Goal: Check status: Check status

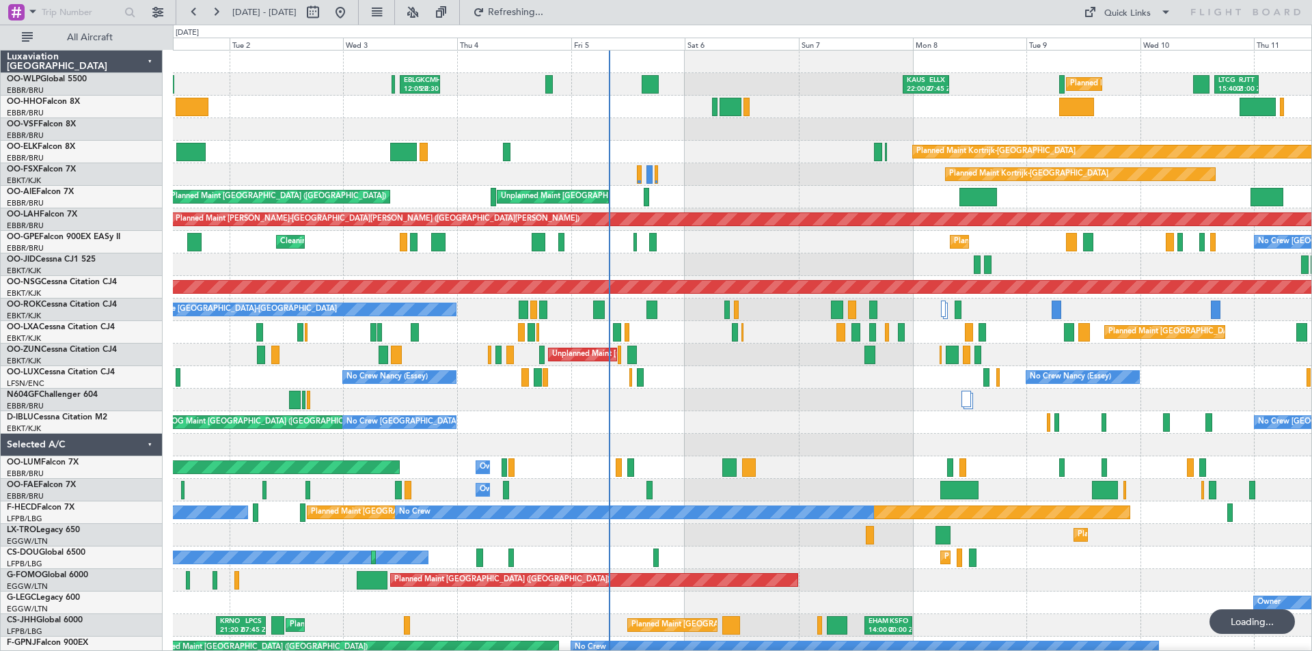
click at [697, 344] on div "Planned Maint Milan (Linate) EBLG 12:05 Z KCMH 20:30 Z [PERSON_NAME] 22:00 Z EL…" at bounding box center [742, 412] width 1138 height 722
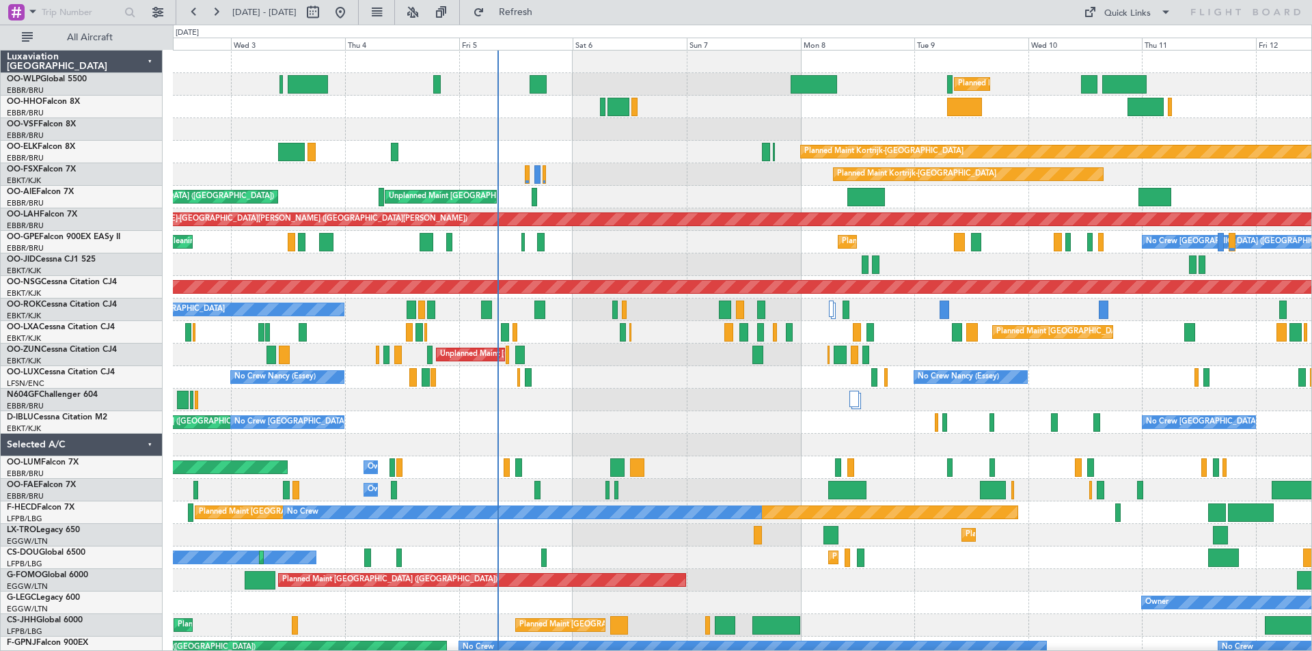
click at [902, 443] on div at bounding box center [742, 445] width 1138 height 23
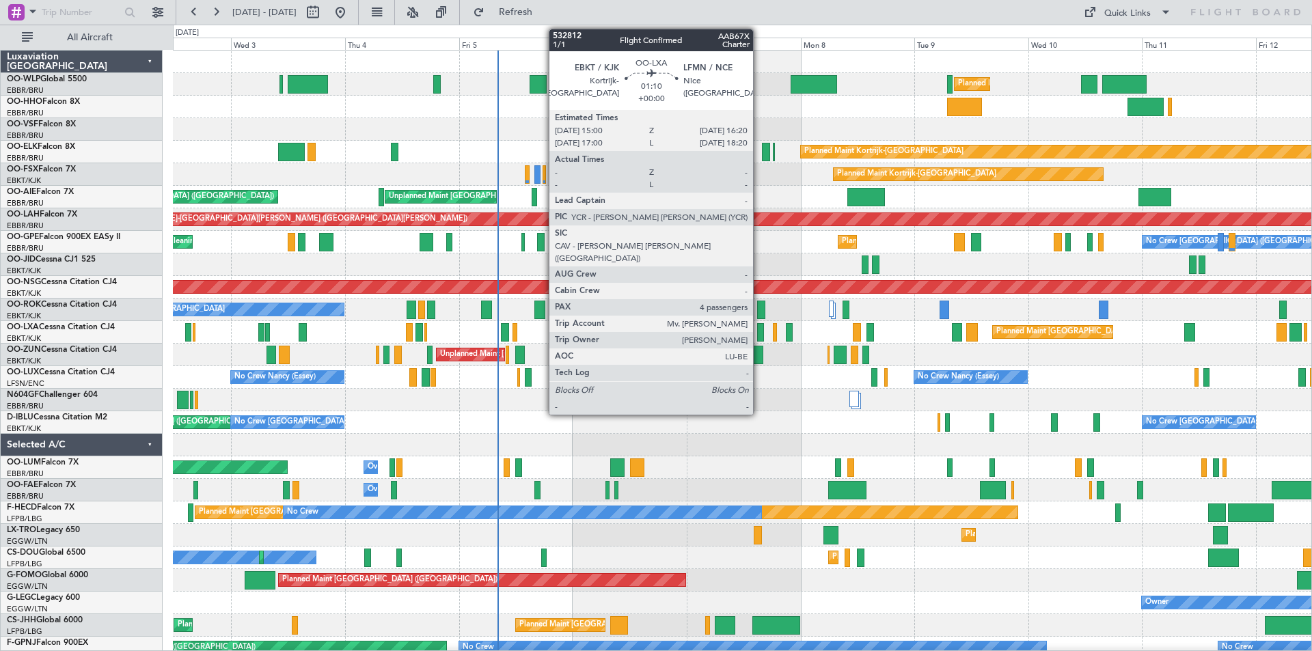
click at [759, 335] on div at bounding box center [760, 332] width 7 height 18
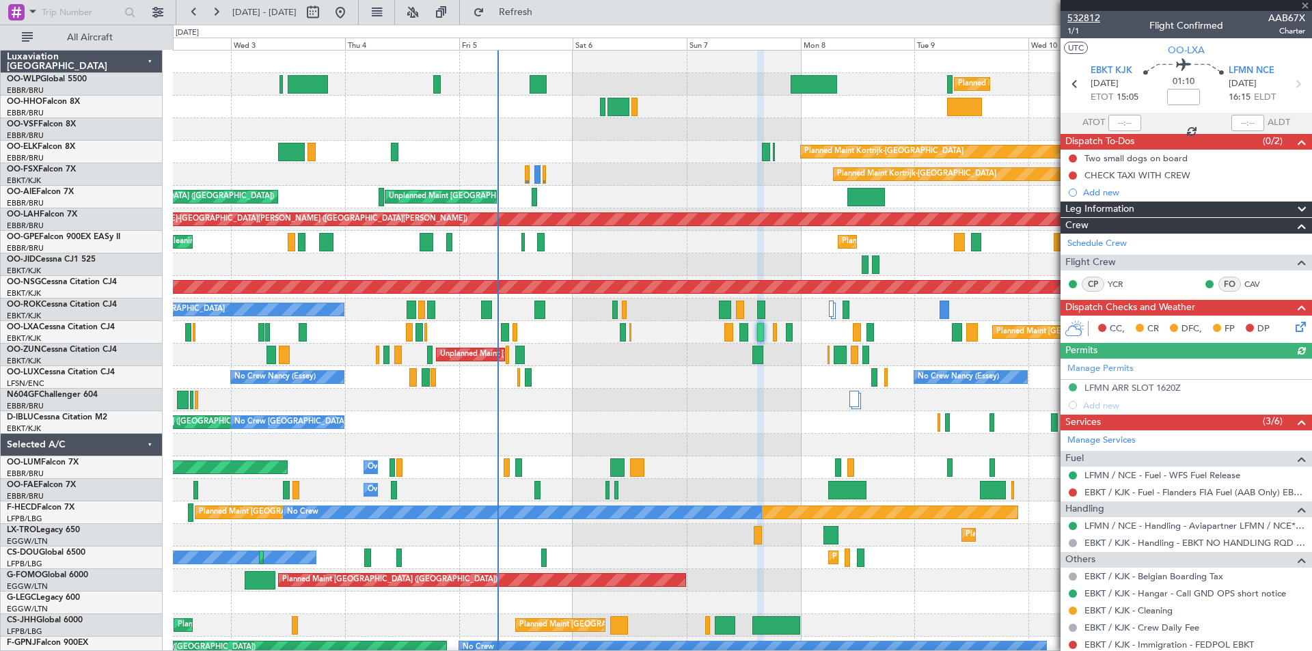
click at [1082, 17] on span "532812" at bounding box center [1083, 18] width 33 height 14
click at [545, 8] on span "Refresh" at bounding box center [515, 13] width 57 height 10
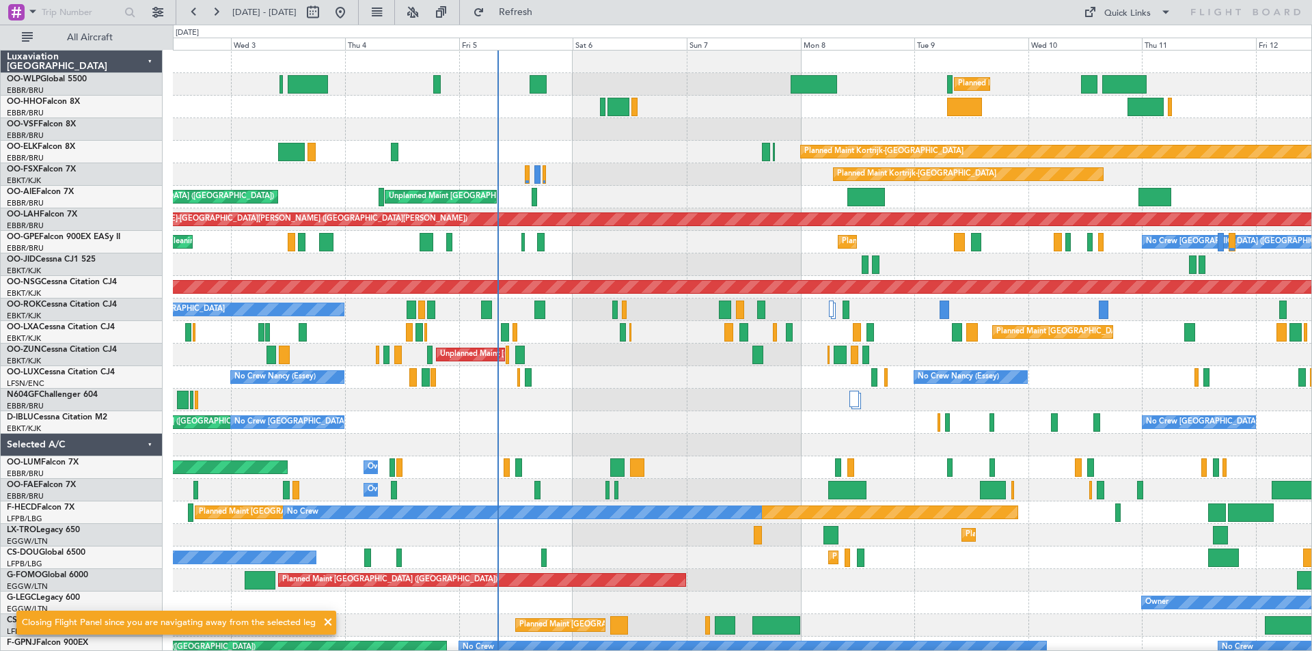
click at [778, 329] on div "Planned Maint [GEOGRAPHIC_DATA] ([GEOGRAPHIC_DATA] National)" at bounding box center [742, 332] width 1138 height 23
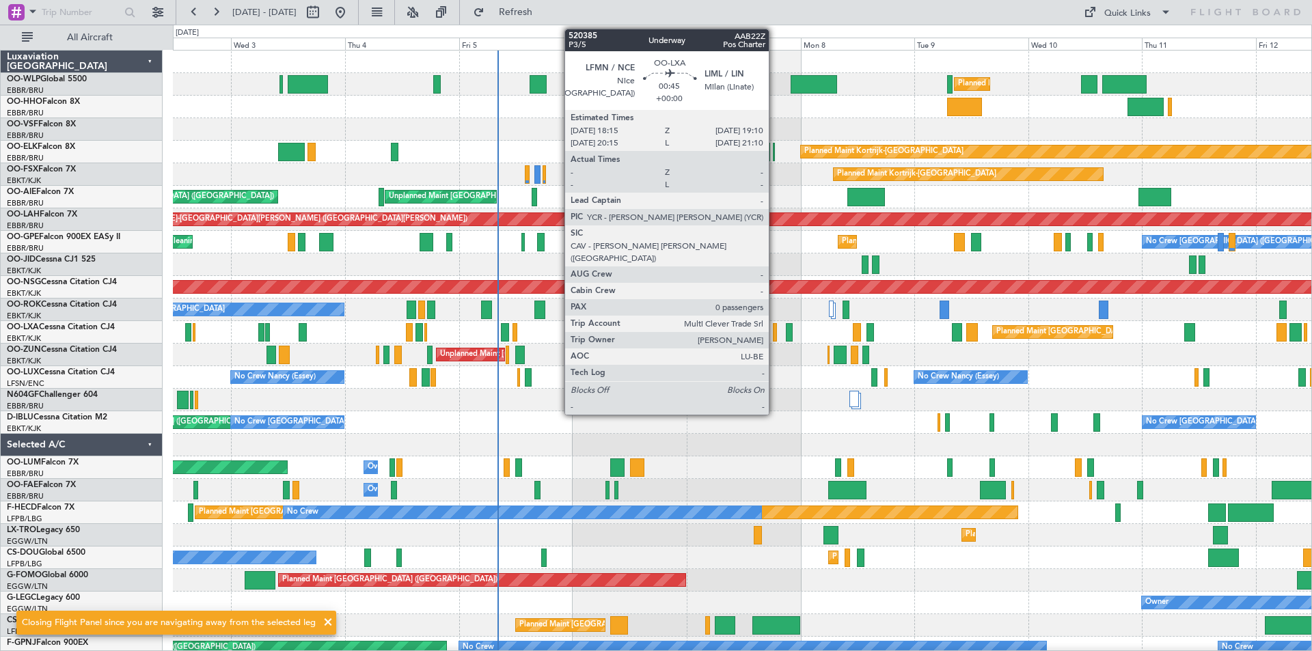
click at [775, 332] on div at bounding box center [775, 332] width 5 height 18
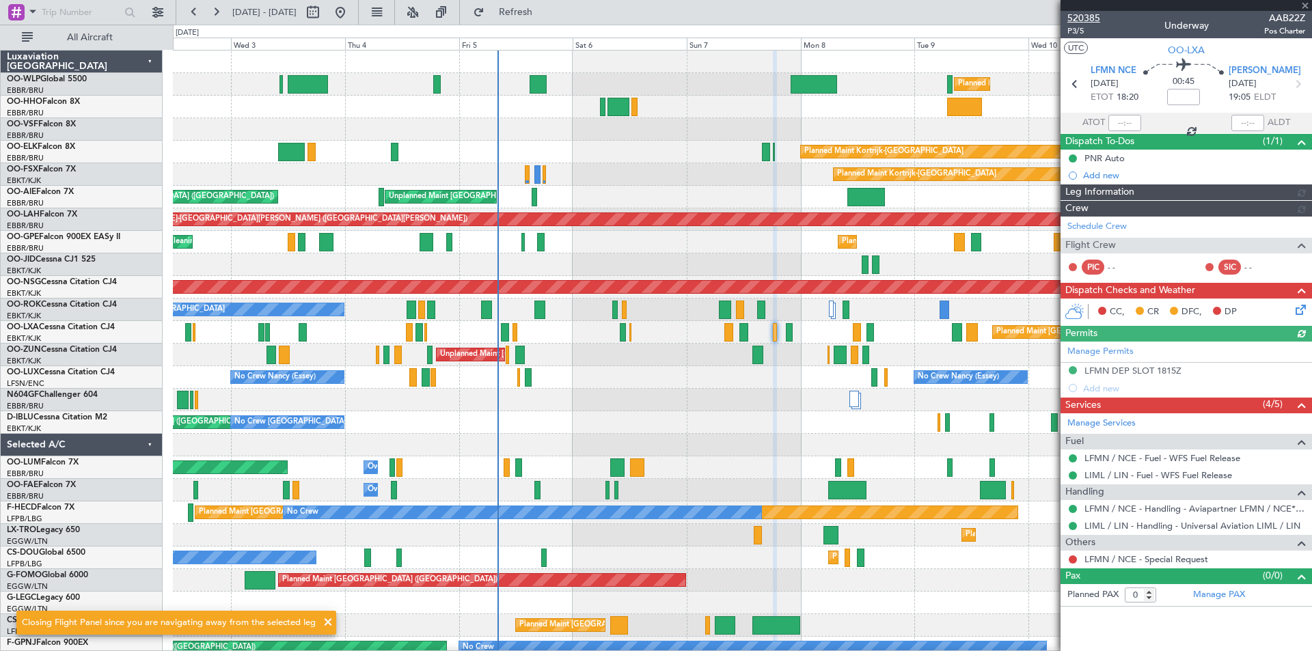
drag, startPoint x: 1101, startPoint y: 12, endPoint x: 1095, endPoint y: 15, distance: 7.0
click at [1095, 15] on span "520385" at bounding box center [1083, 18] width 33 height 14
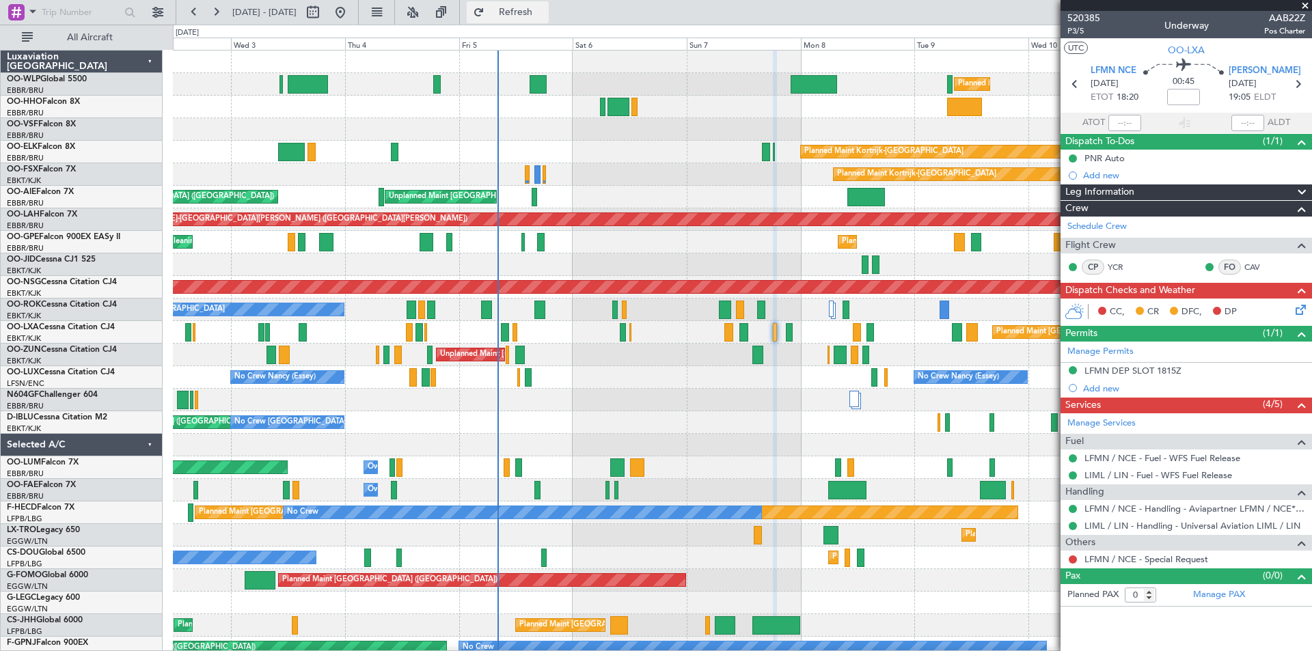
click at [544, 8] on span "Refresh" at bounding box center [515, 13] width 57 height 10
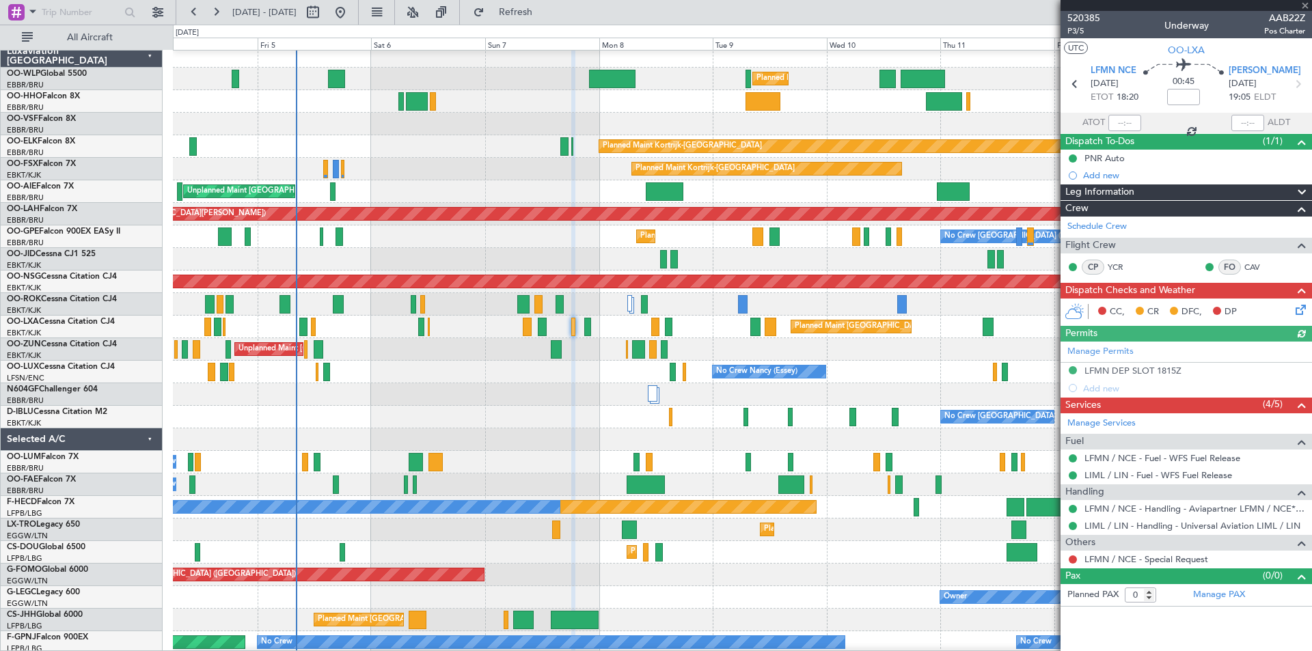
click at [591, 426] on div "No Crew [GEOGRAPHIC_DATA] ([GEOGRAPHIC_DATA] National) No Crew [GEOGRAPHIC_DATA…" at bounding box center [742, 417] width 1138 height 23
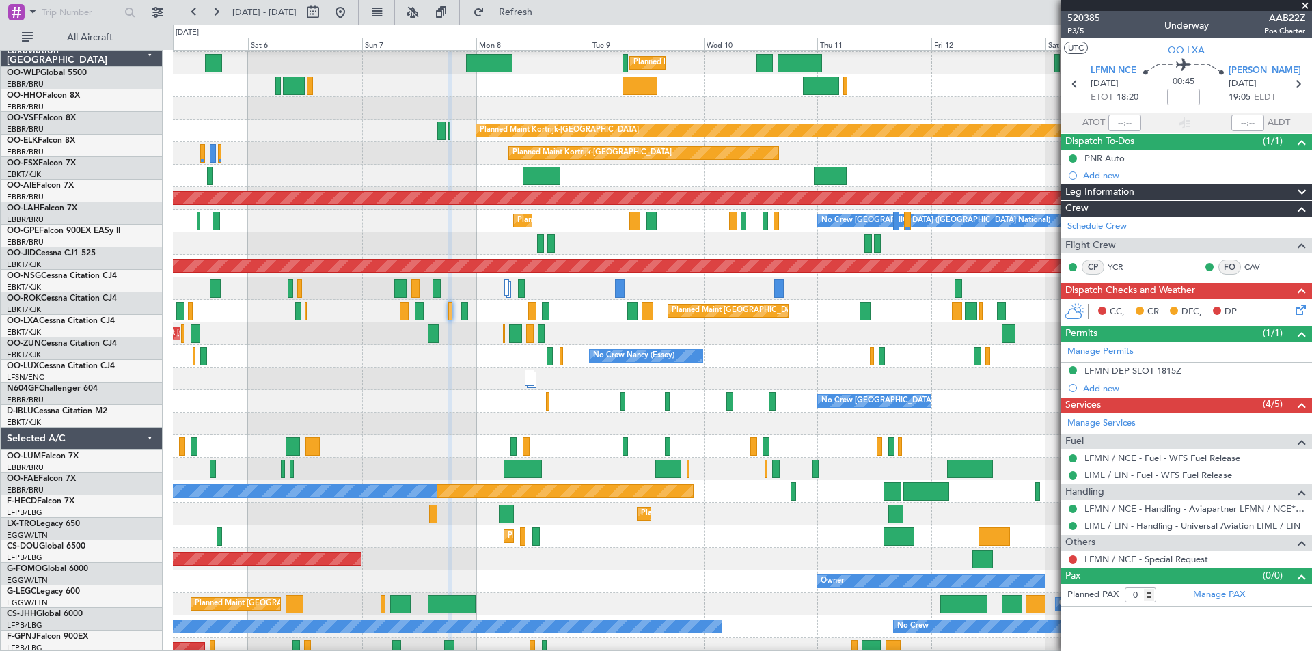
scroll to position [21, 0]
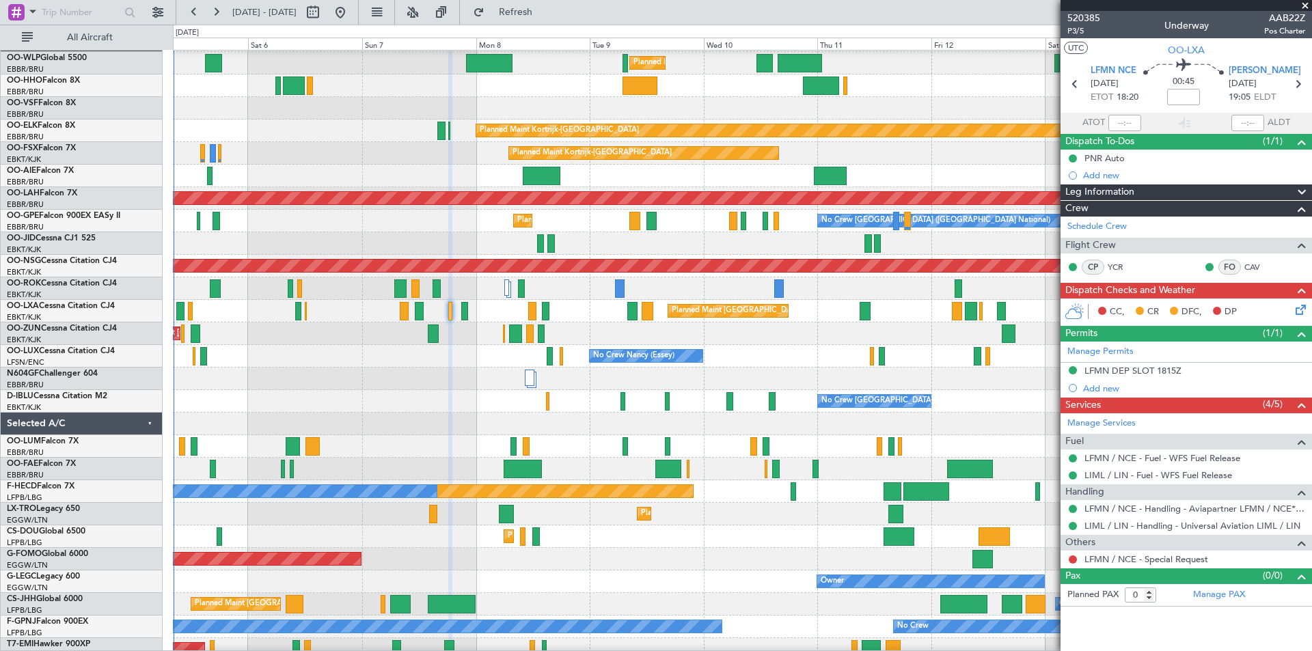
click at [769, 360] on div "No Crew [PERSON_NAME] ([PERSON_NAME]) No Crew [PERSON_NAME] ([PERSON_NAME])" at bounding box center [742, 356] width 1138 height 23
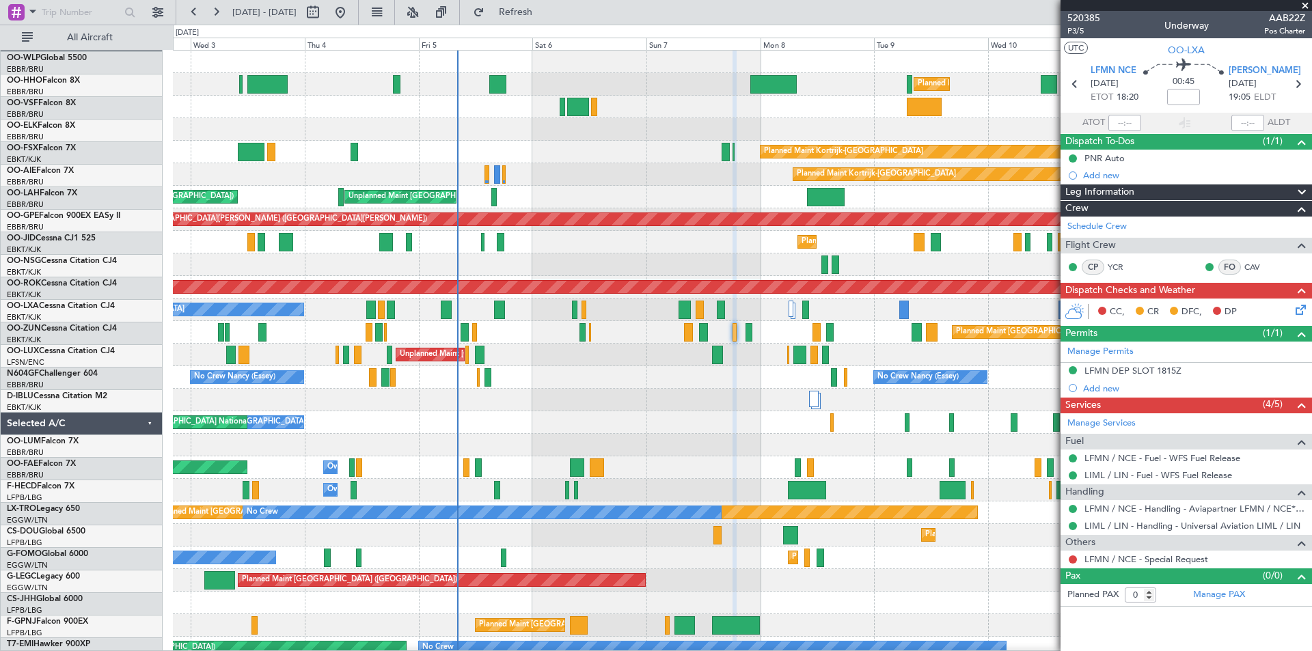
scroll to position [0, 0]
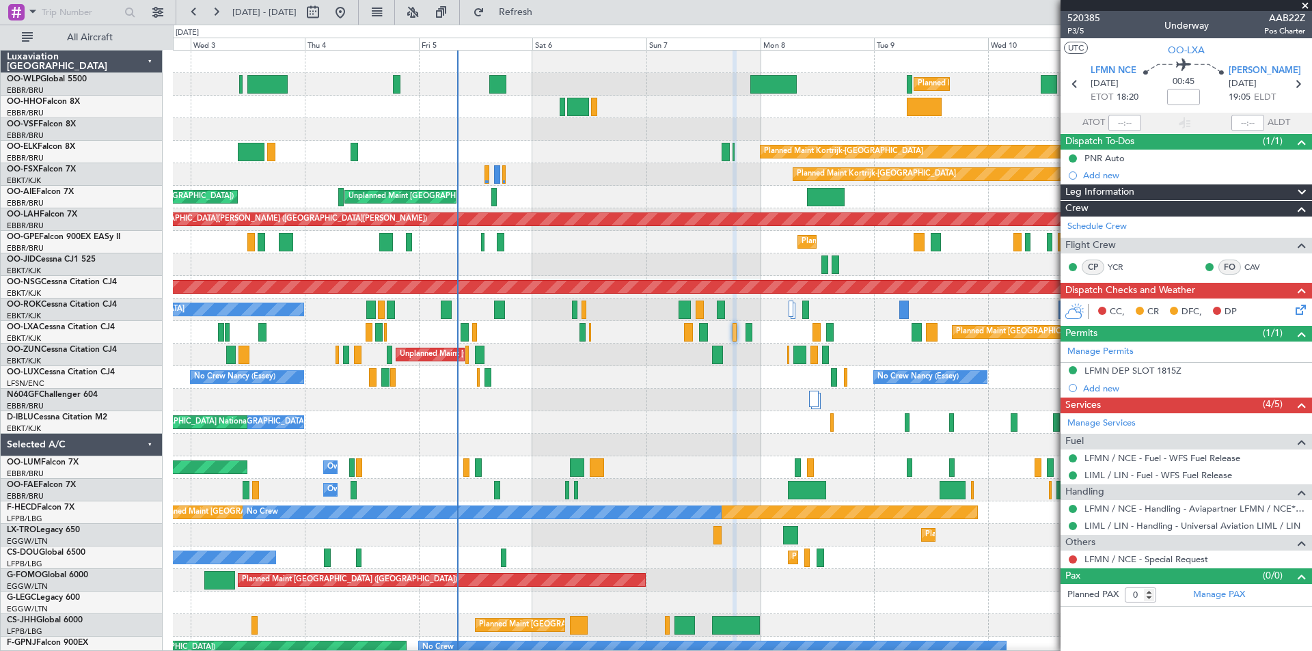
click at [590, 359] on div "Unplanned Maint [GEOGRAPHIC_DATA] ([GEOGRAPHIC_DATA])" at bounding box center [742, 355] width 1138 height 23
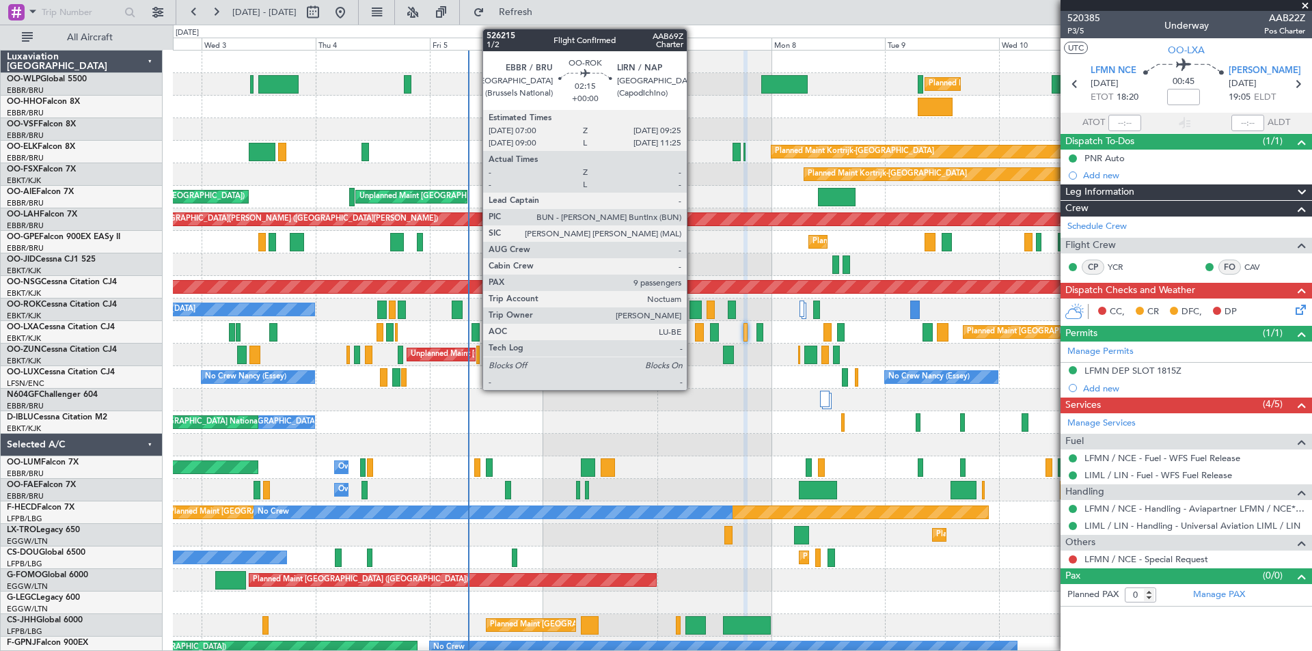
click at [693, 316] on div at bounding box center [695, 310] width 12 height 18
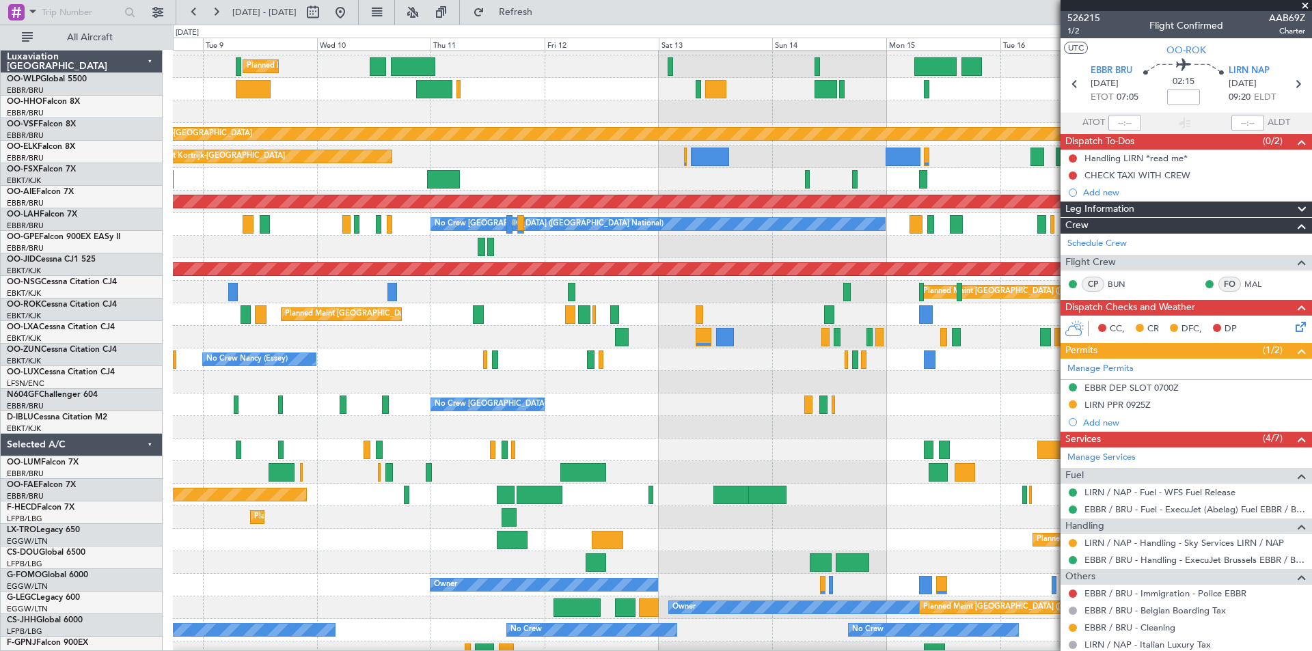
scroll to position [19, 0]
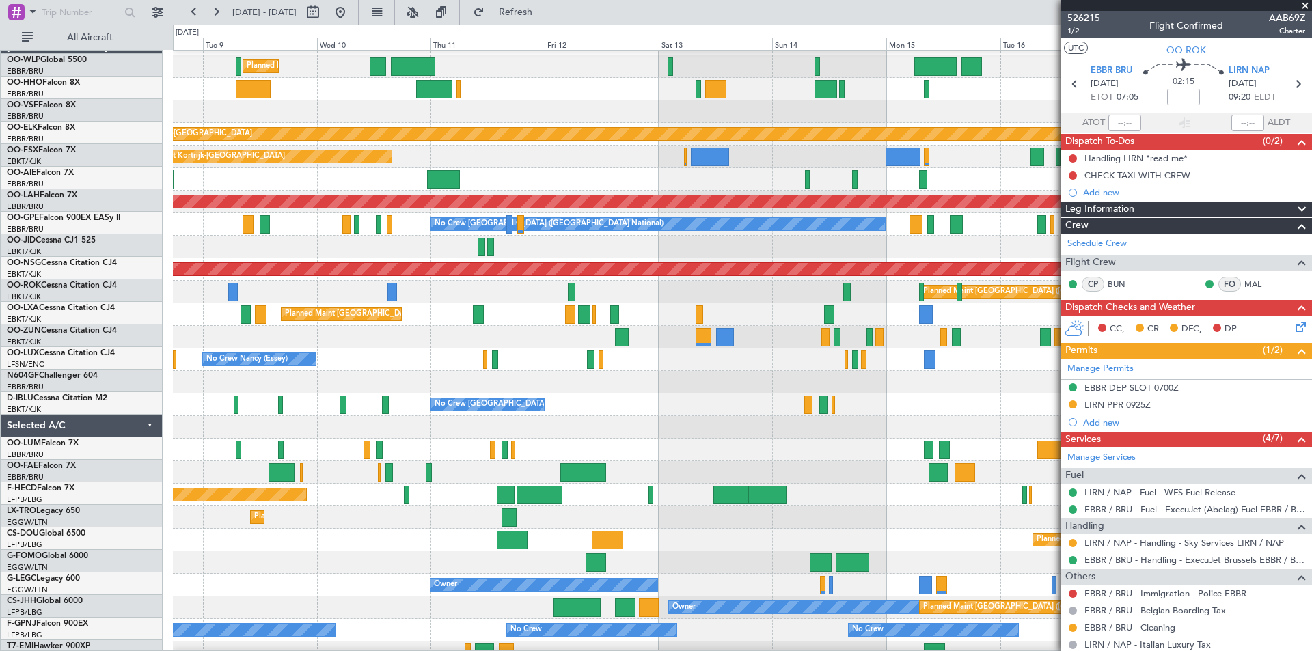
click at [146, 306] on div "Planned Maint Milan (Linate) Planned Maint [GEOGRAPHIC_DATA]-[GEOGRAPHIC_DATA] …" at bounding box center [656, 338] width 1312 height 627
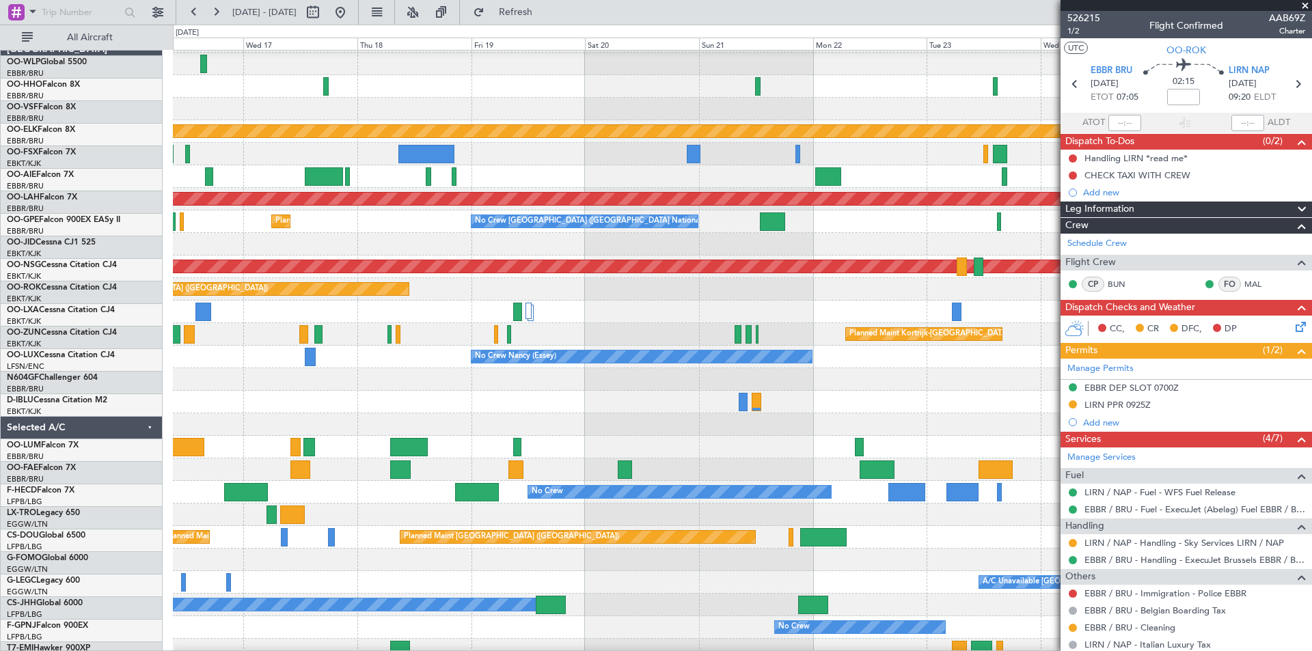
scroll to position [21, 0]
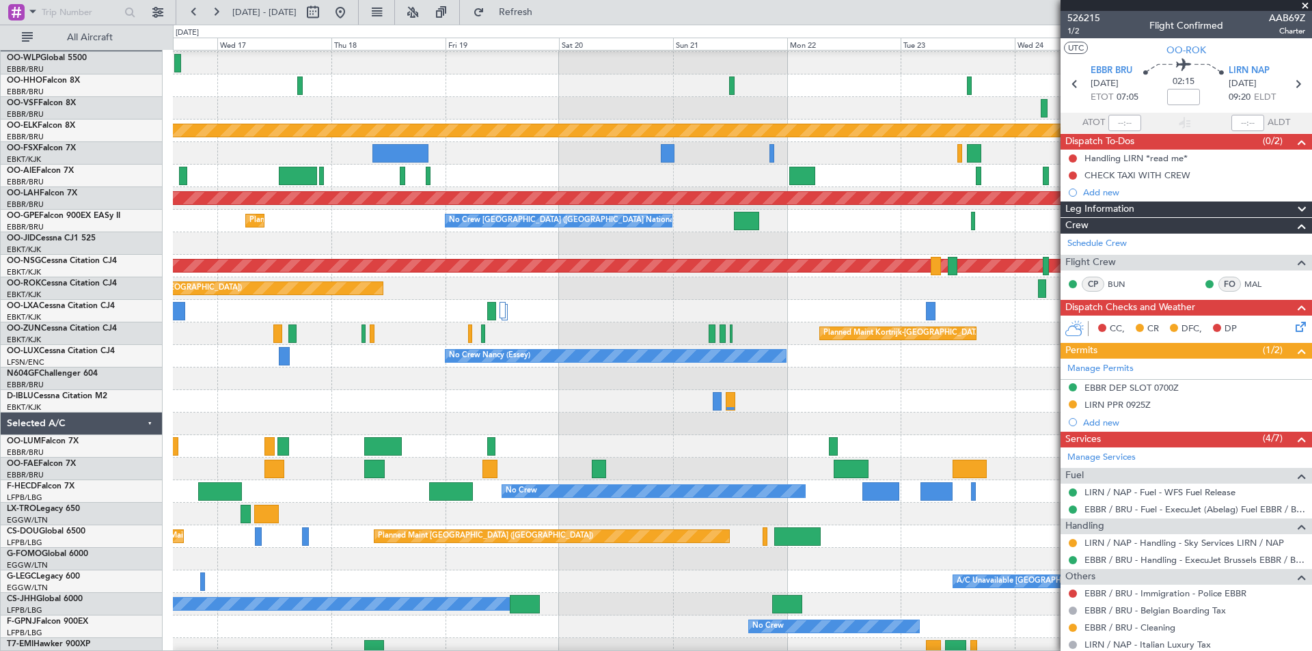
click at [421, 327] on div "Planned Maint Kortrijk-[GEOGRAPHIC_DATA]" at bounding box center [742, 333] width 1138 height 23
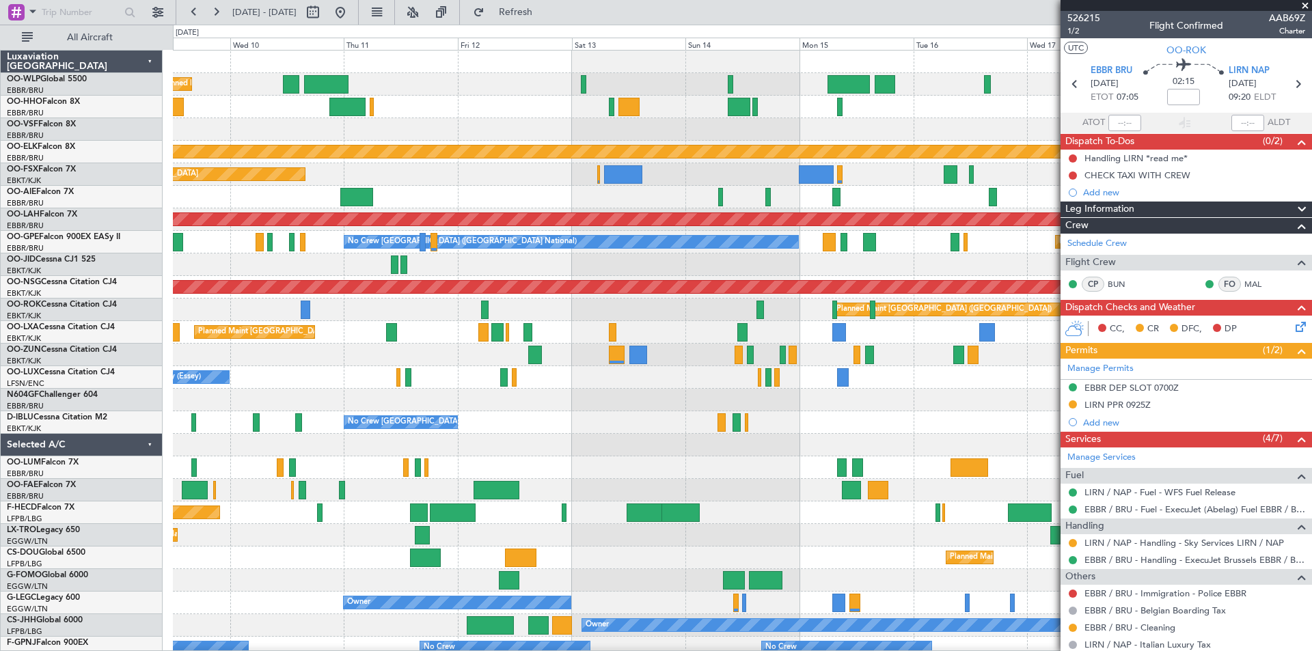
click at [1125, 342] on fb-app "[DATE] - [DATE] Refresh Quick Links All Aircraft Planned Maint Milan ([GEOGRAPH…" at bounding box center [656, 330] width 1312 height 641
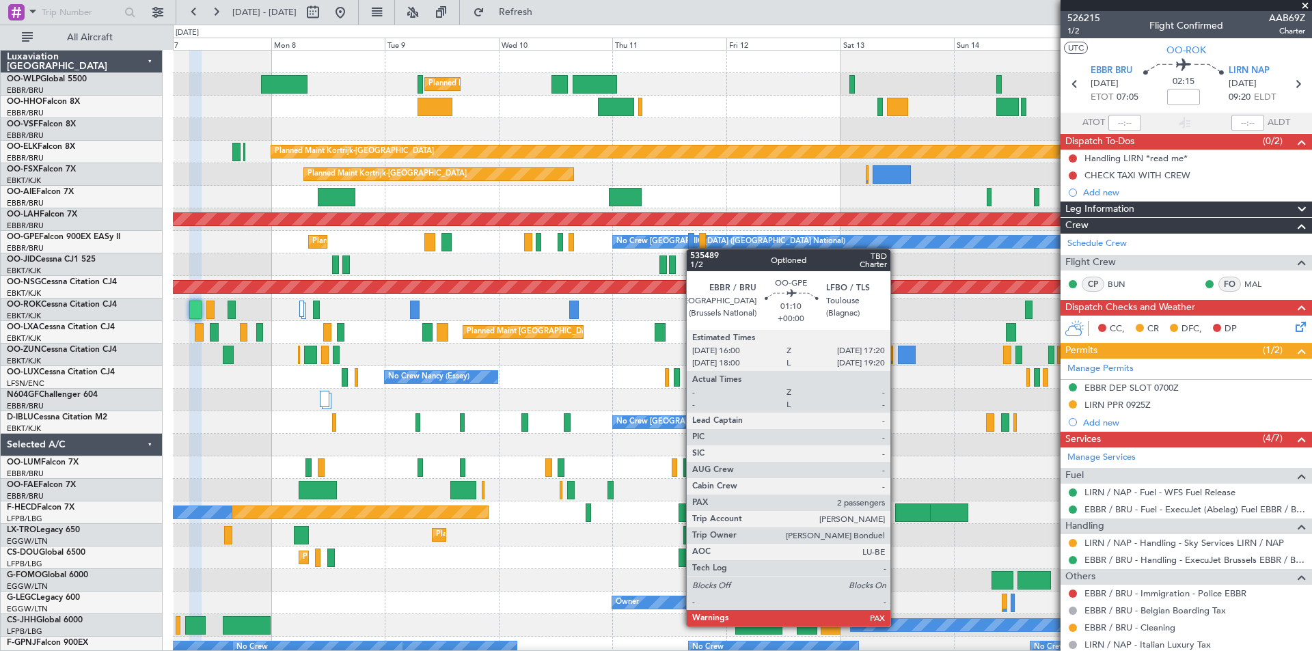
click at [693, 249] on div at bounding box center [691, 242] width 7 height 18
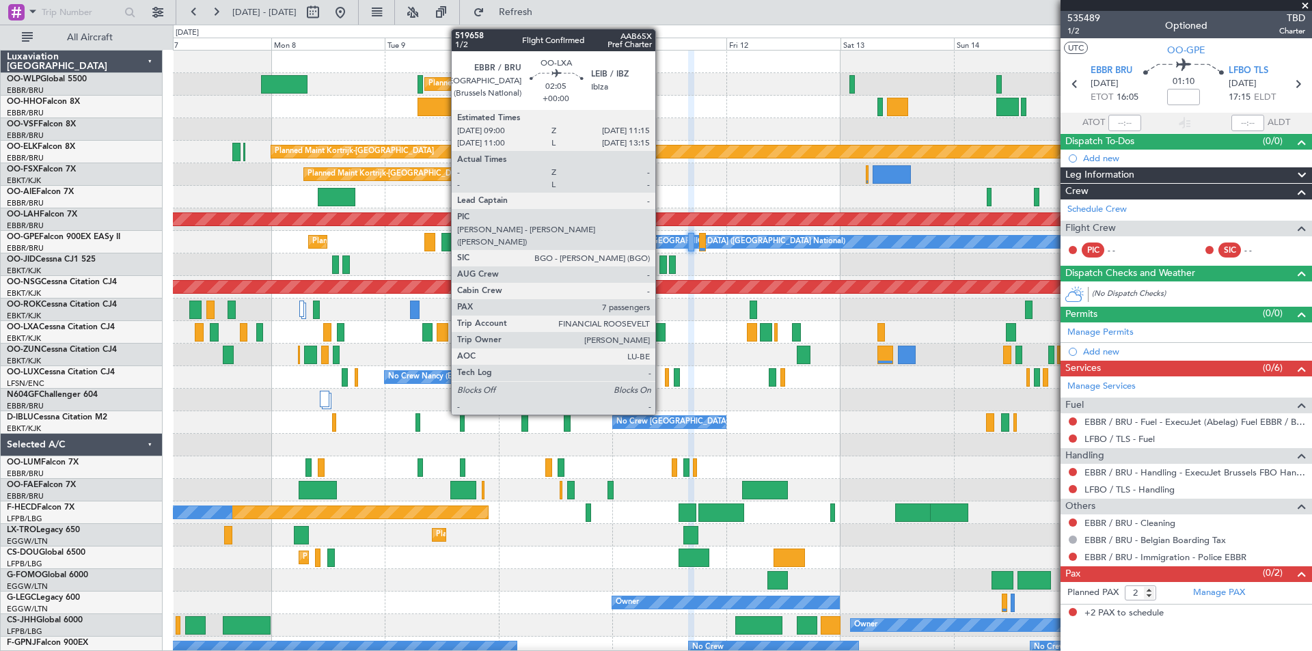
click at [661, 333] on div at bounding box center [660, 332] width 11 height 18
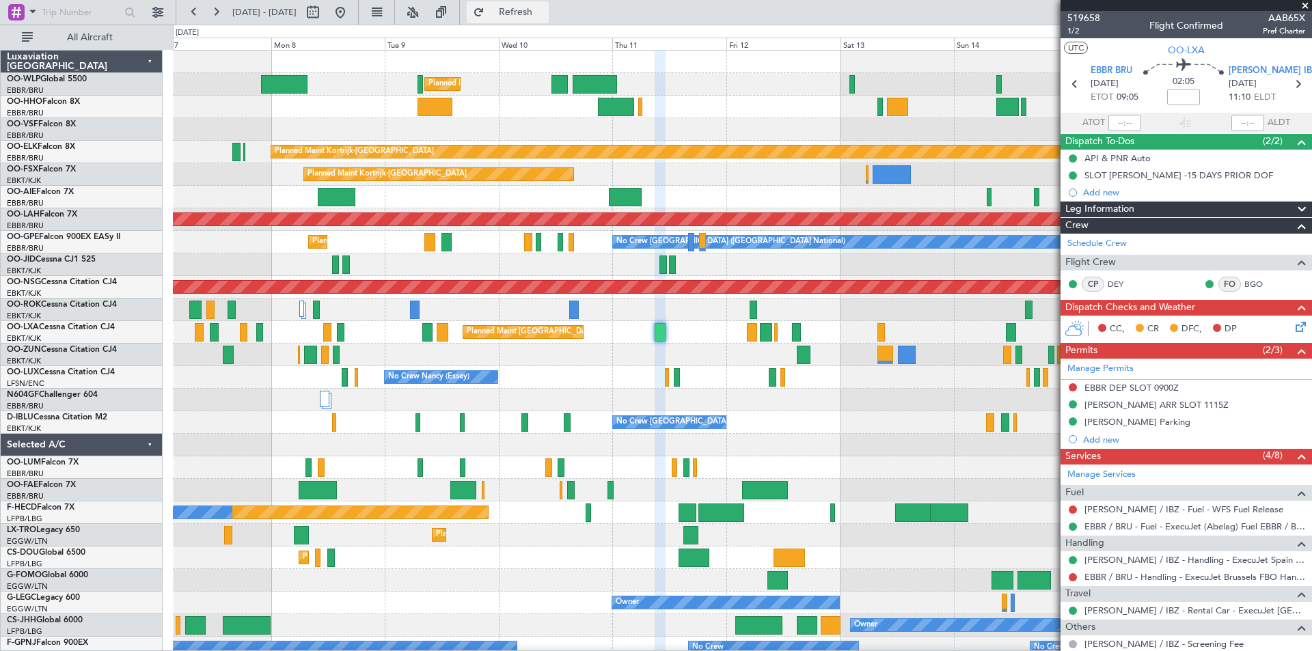
click at [527, 4] on button "Refresh" at bounding box center [508, 12] width 82 height 22
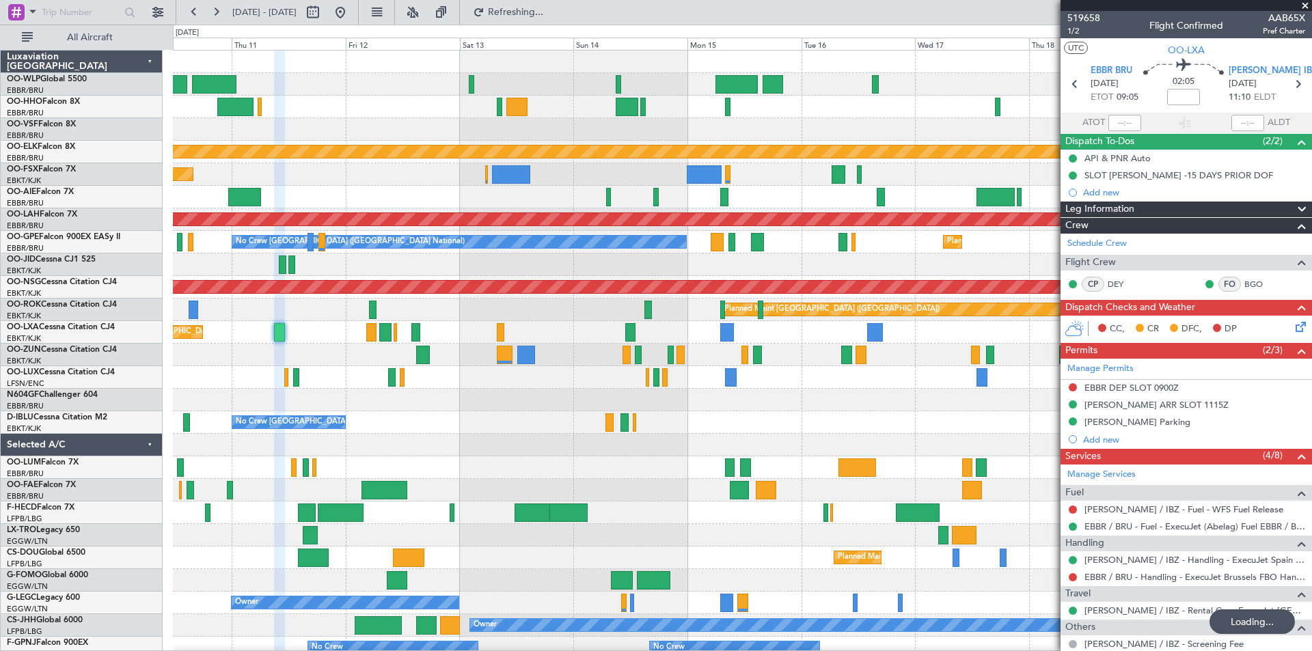
click at [491, 420] on div "No Crew [GEOGRAPHIC_DATA] ([GEOGRAPHIC_DATA] National)" at bounding box center [742, 422] width 1138 height 23
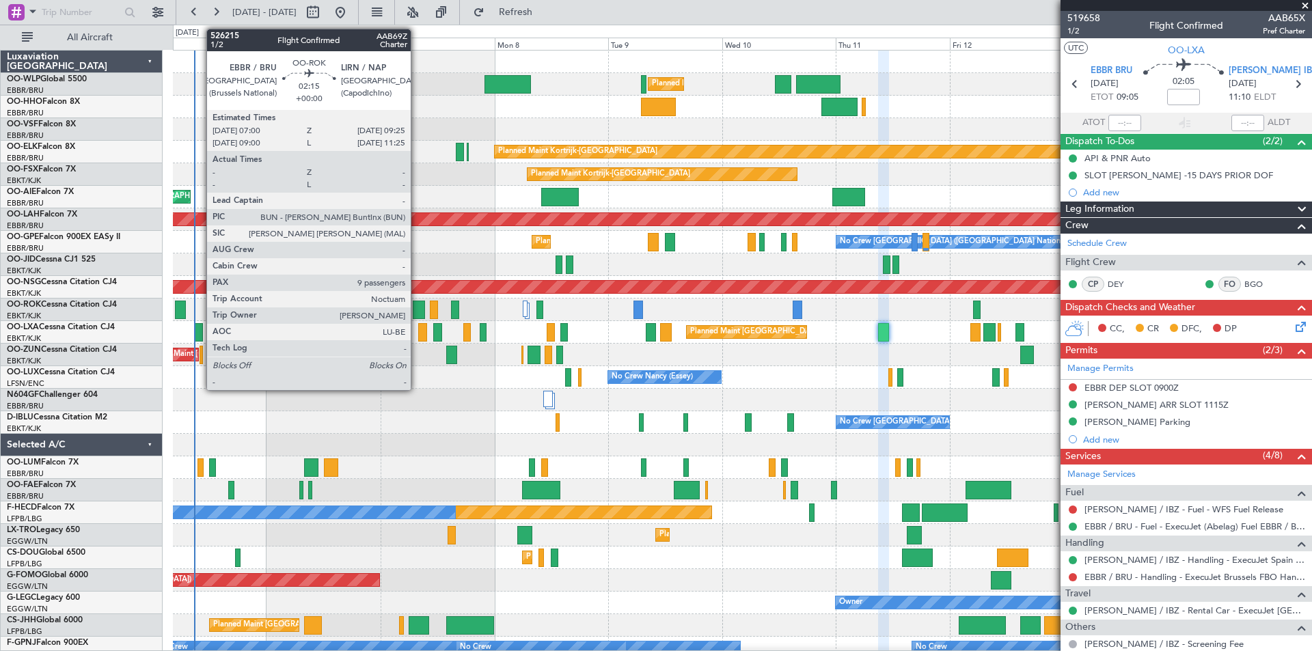
click at [417, 312] on div at bounding box center [419, 310] width 12 height 18
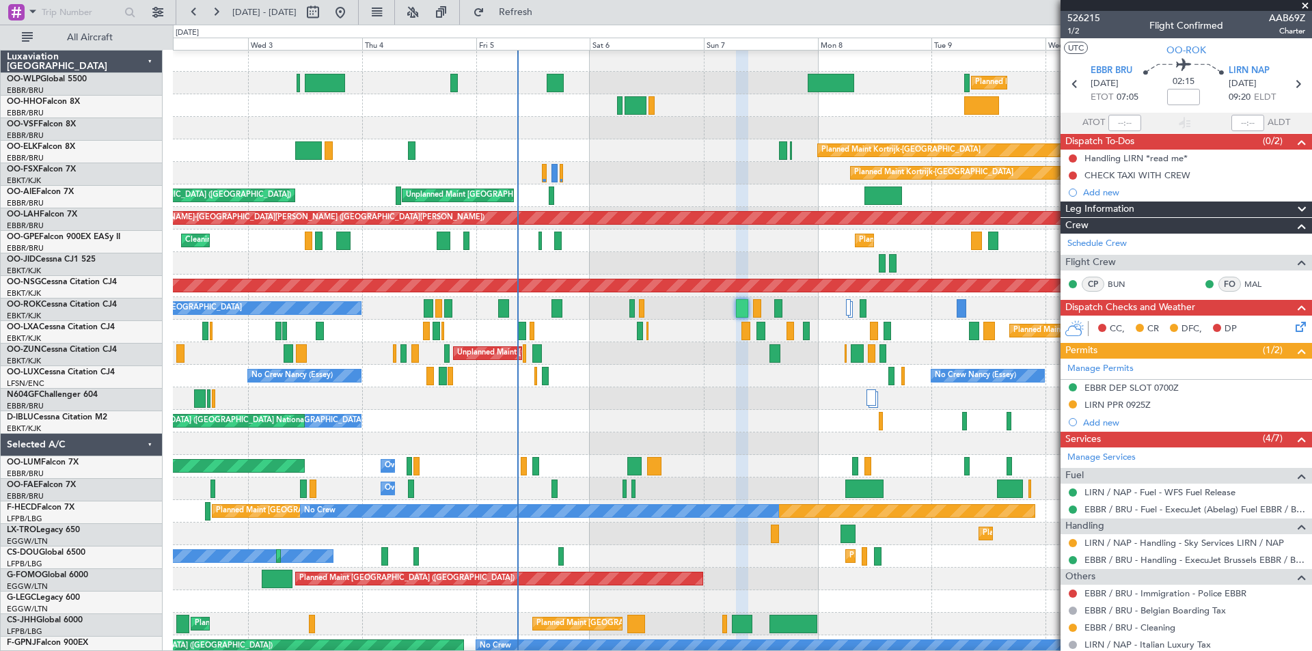
scroll to position [1, 0]
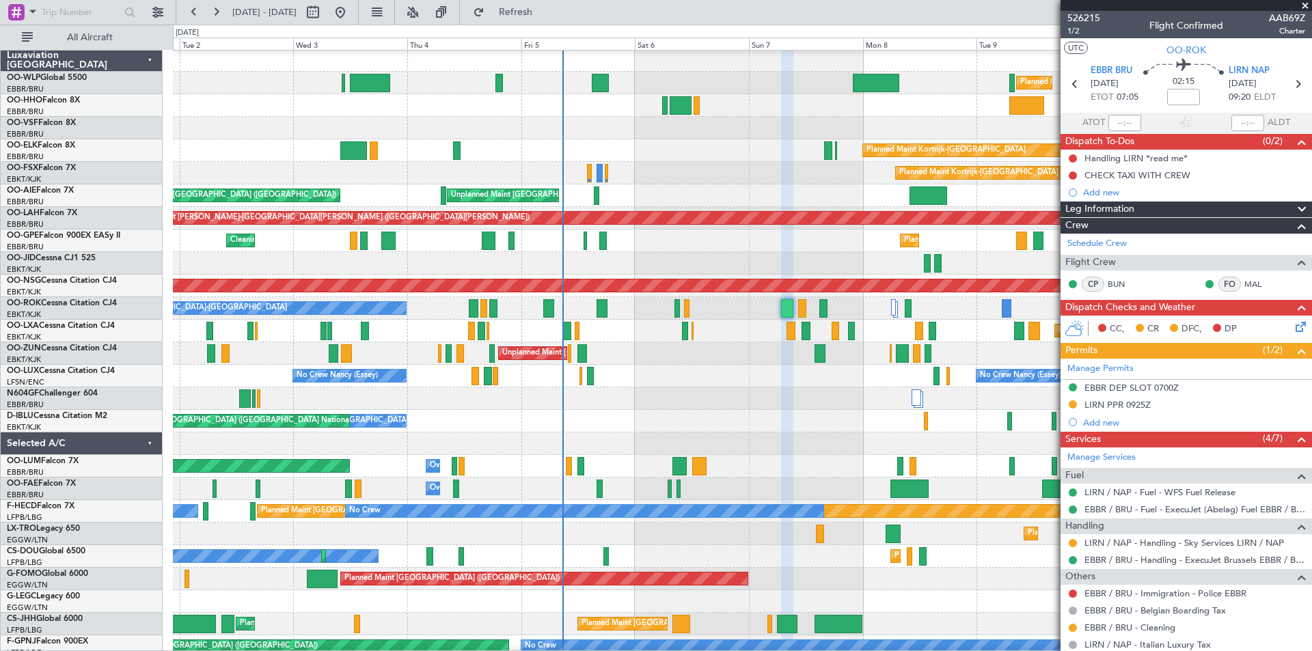
click at [741, 267] on div at bounding box center [742, 263] width 1138 height 23
drag, startPoint x: 1302, startPoint y: 8, endPoint x: 1276, endPoint y: 6, distance: 26.0
click at [1302, 7] on span at bounding box center [1305, 6] width 14 height 12
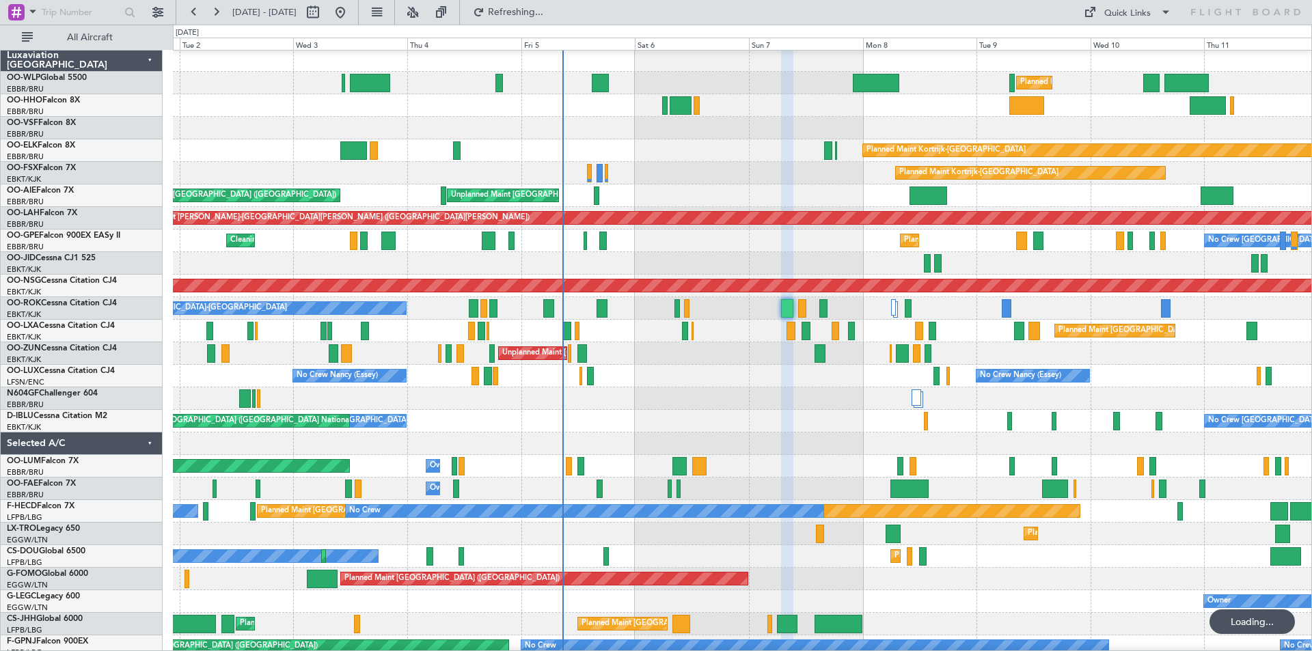
type input "0"
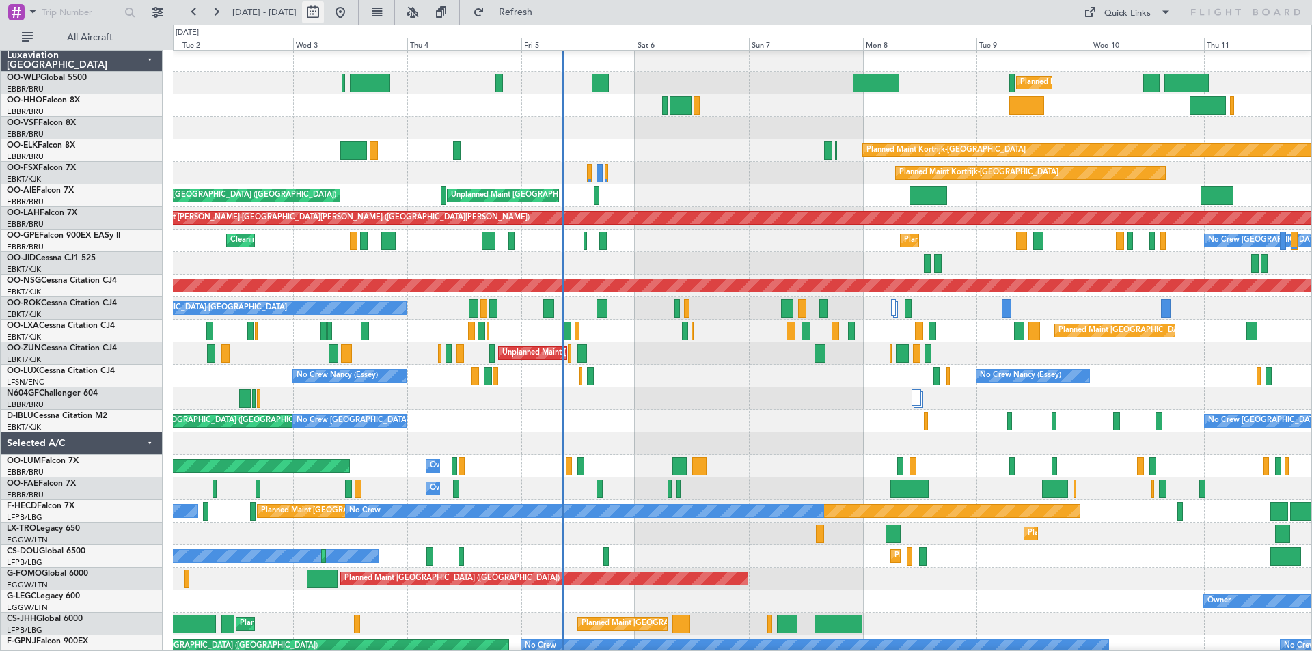
click at [324, 9] on button at bounding box center [313, 12] width 22 height 22
select select "9"
select select "2025"
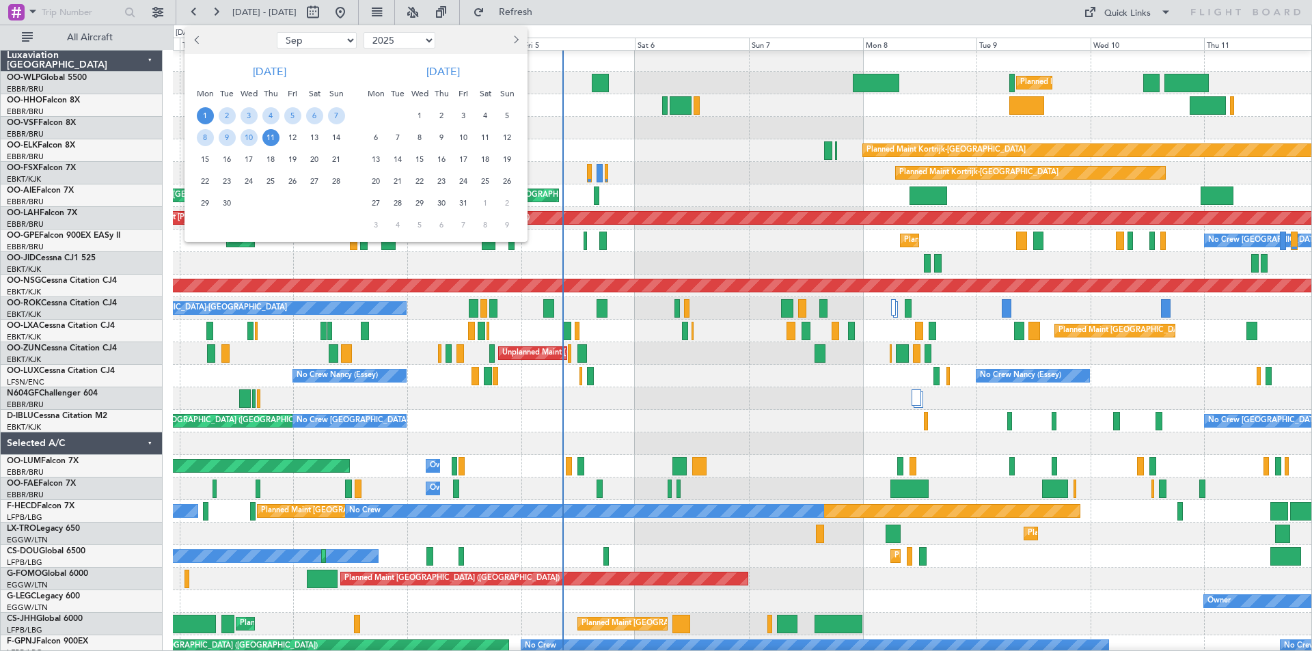
click at [193, 120] on div "1 2 3 4 5 6 7" at bounding box center [269, 116] width 156 height 22
click at [200, 113] on span "1" at bounding box center [205, 115] width 17 height 17
click at [203, 158] on span "15" at bounding box center [205, 159] width 17 height 17
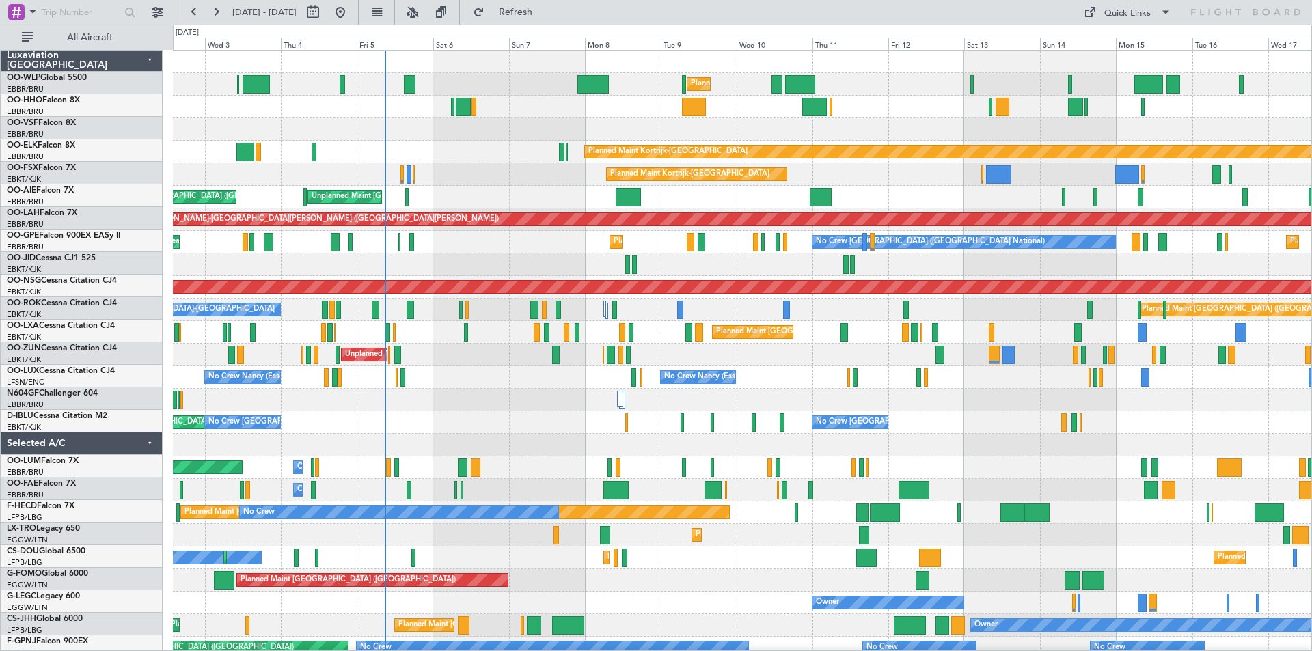
scroll to position [0, 0]
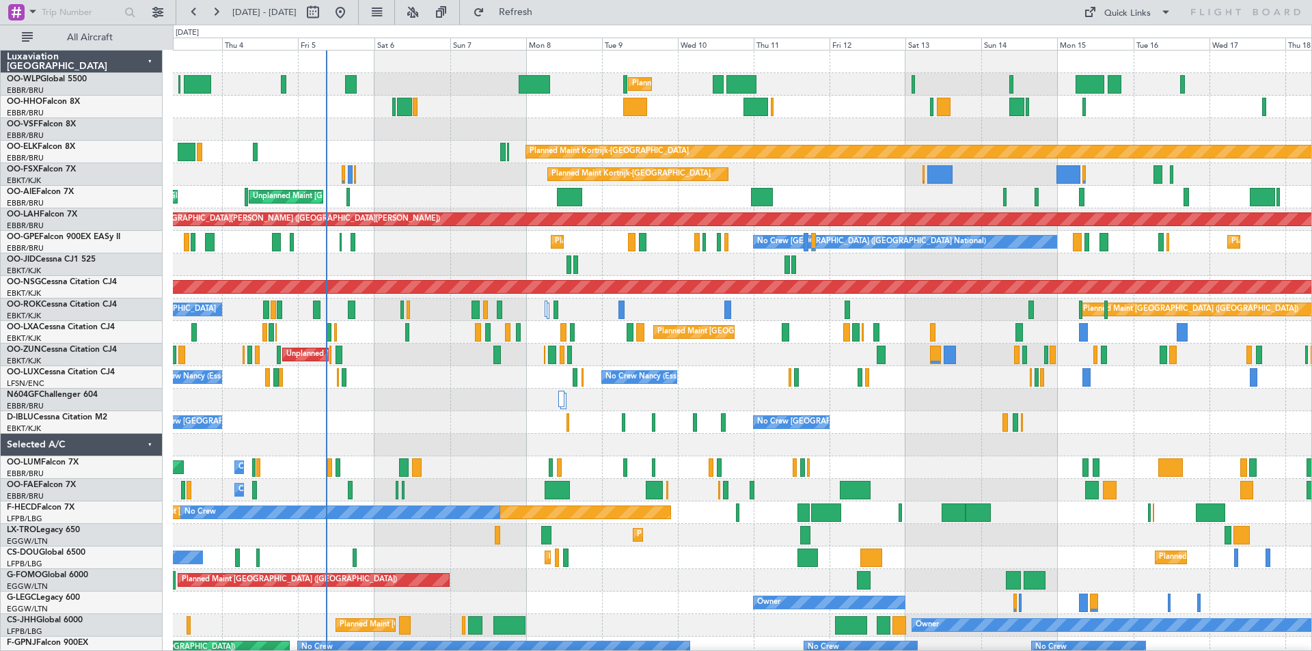
click at [812, 197] on div "Planned Maint Milan (Linate) Planned Maint [GEOGRAPHIC_DATA]-[GEOGRAPHIC_DATA] …" at bounding box center [742, 412] width 1138 height 722
